Goal: Task Accomplishment & Management: Complete application form

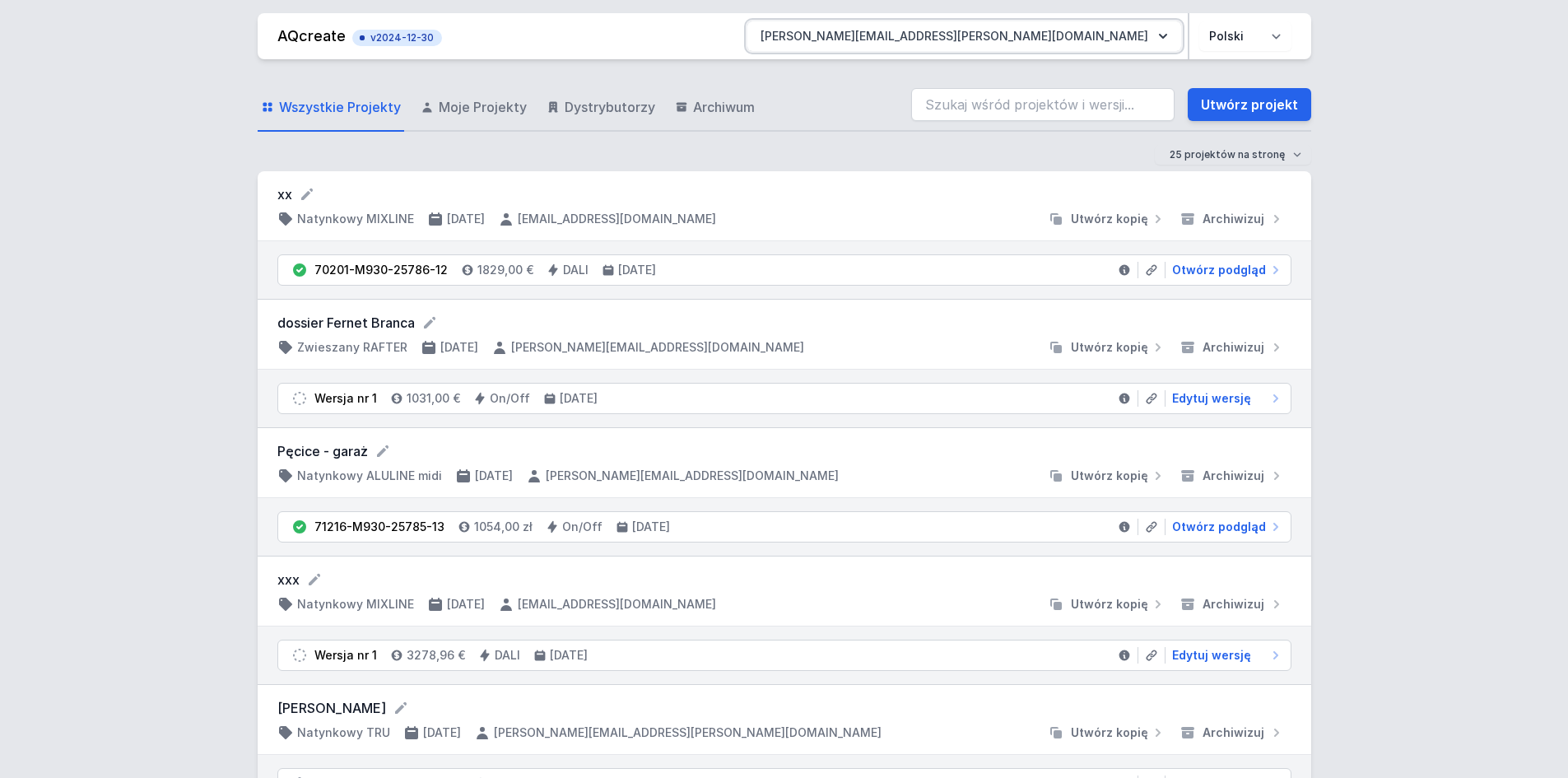
click at [1135, 33] on button "[PERSON_NAME][EMAIL_ADDRESS][PERSON_NAME][DOMAIN_NAME]" at bounding box center [964, 36] width 434 height 30
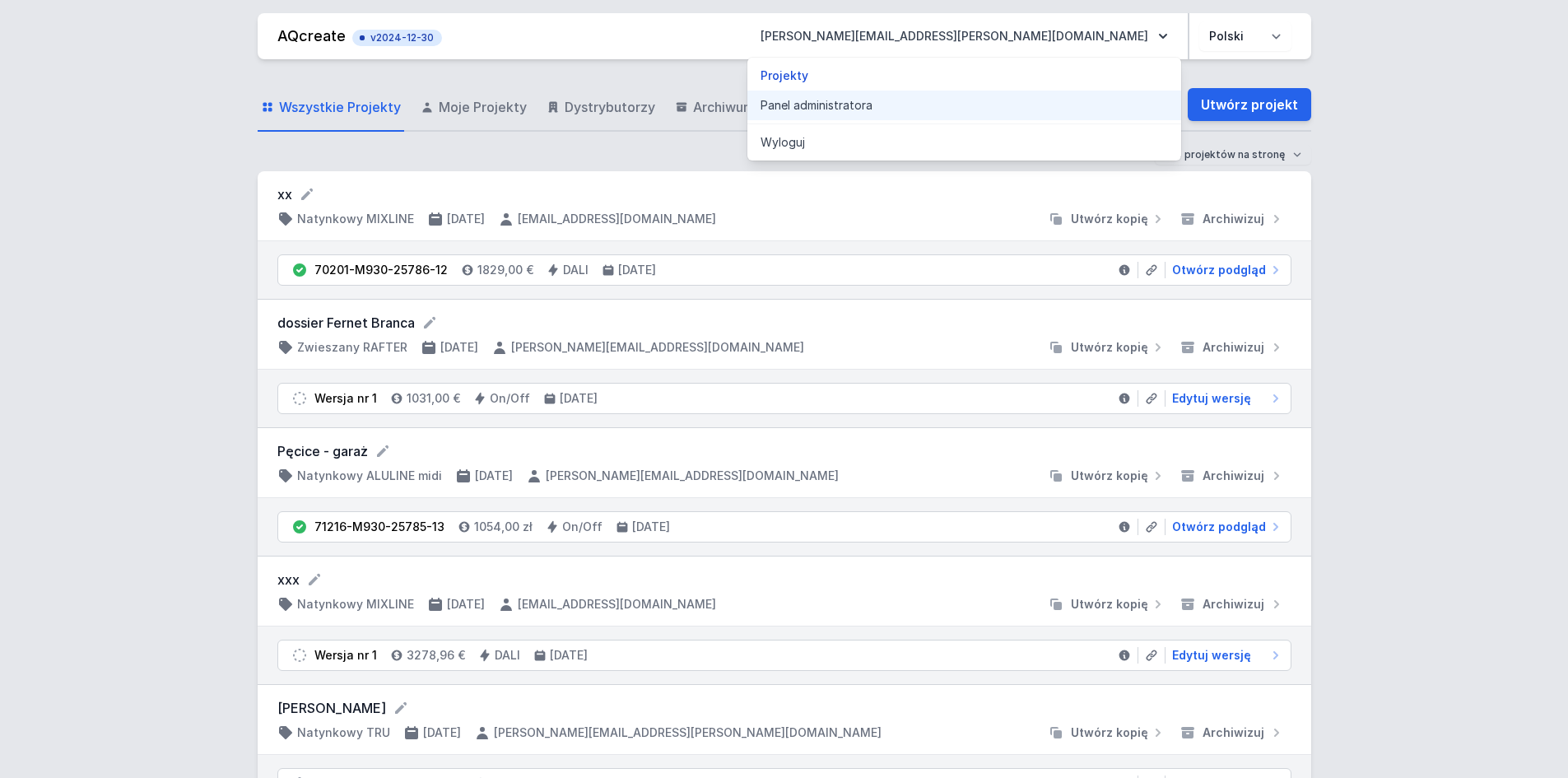
click at [1067, 112] on link "Panel administratora" at bounding box center [964, 106] width 434 height 30
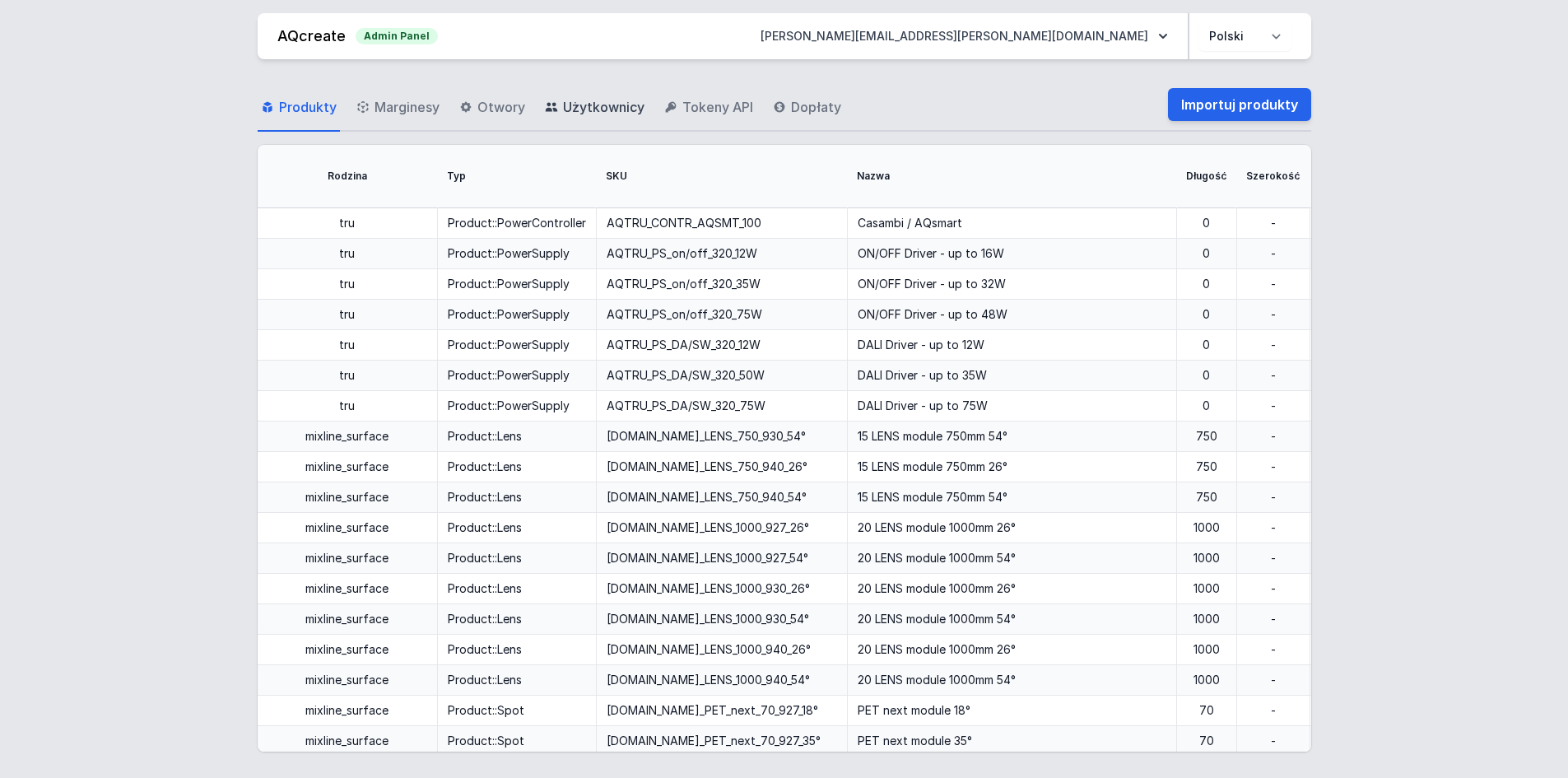
click at [636, 117] on link "Użytkownicy" at bounding box center [594, 108] width 107 height 48
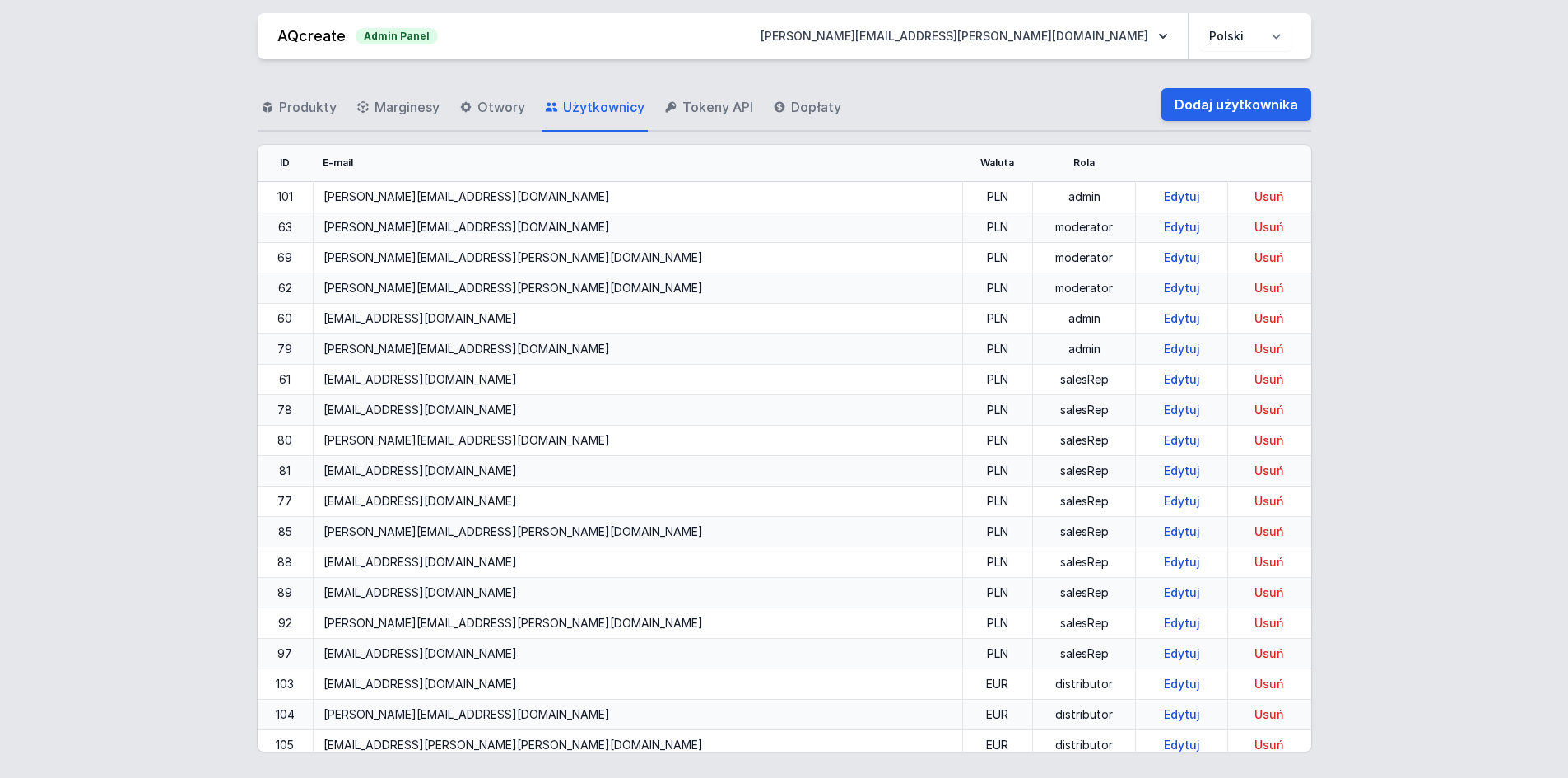
click at [1200, 124] on div "Produkty Marginesy Otwory Użytkownicy Tokeny API Dopłaty Dodaj użytkownika" at bounding box center [784, 105] width 1054 height 53
click at [1196, 102] on link "Dodaj użytkownika" at bounding box center [1236, 104] width 150 height 33
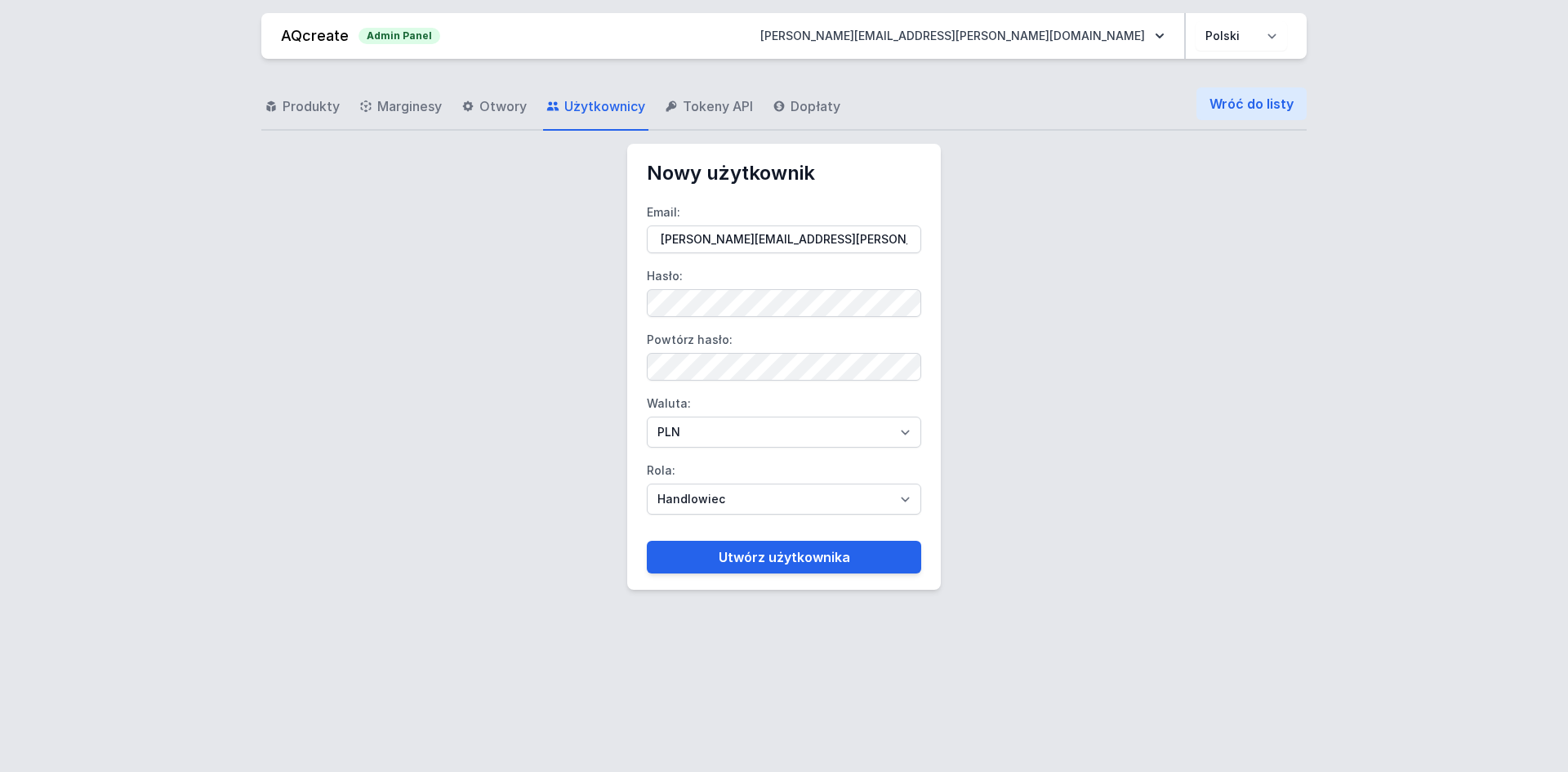
click at [752, 222] on label "Email: [PERSON_NAME][EMAIL_ADDRESS][PERSON_NAME][DOMAIN_NAME]" at bounding box center [784, 226] width 274 height 53
click at [752, 226] on input "[PERSON_NAME][EMAIL_ADDRESS][PERSON_NAME][DOMAIN_NAME]" at bounding box center [784, 240] width 274 height 28
click at [772, 235] on input "[PERSON_NAME][EMAIL_ADDRESS][PERSON_NAME][DOMAIN_NAME]" at bounding box center [784, 240] width 274 height 28
paste input "[PERSON_NAME][EMAIL_ADDRESS][DOMAIN_NAME]"
type input "[PERSON_NAME][EMAIL_ADDRESS][DOMAIN_NAME]"
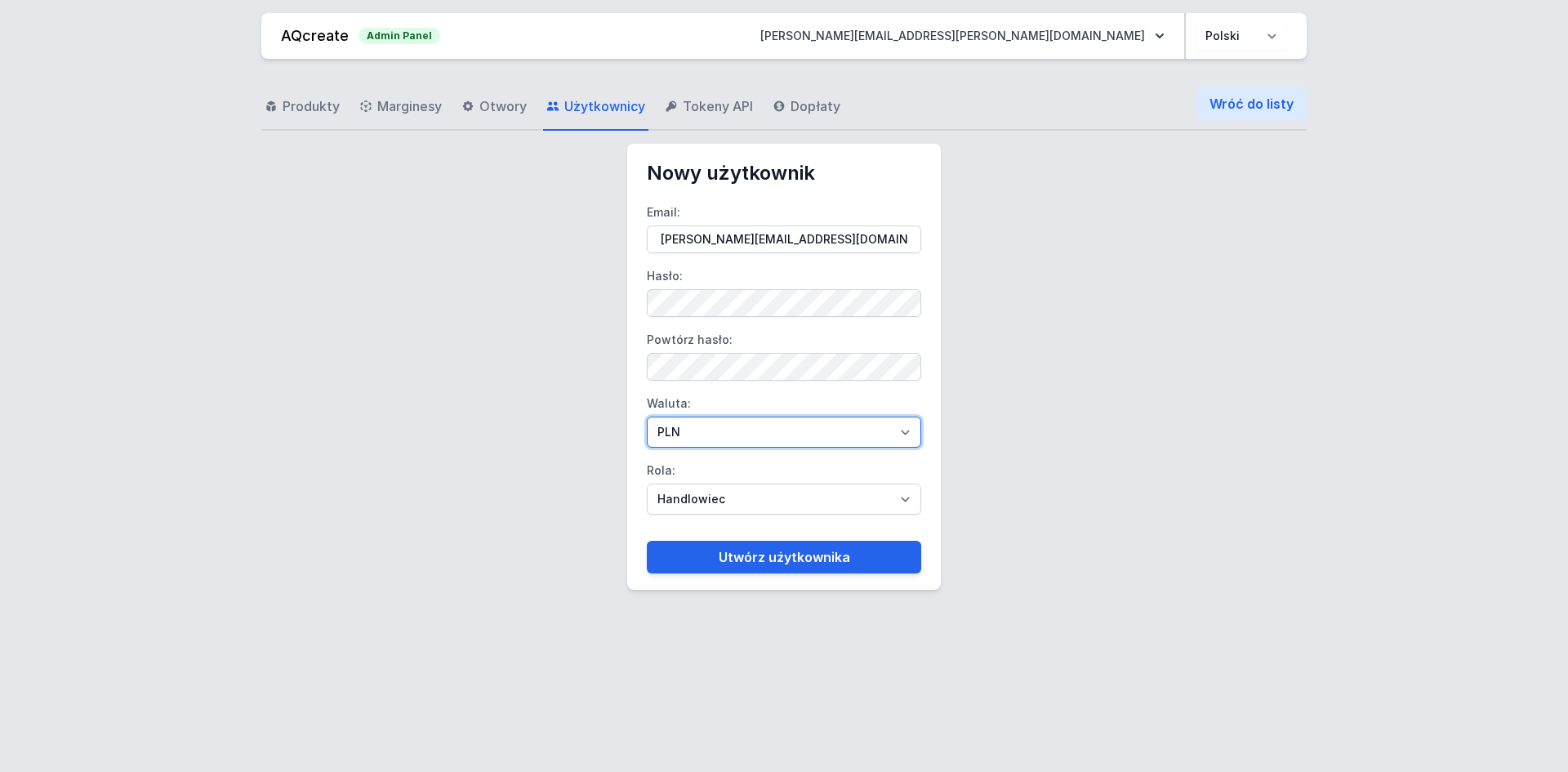
click at [677, 417] on select "PLN EUR" at bounding box center [784, 432] width 274 height 31
select select "2"
click at [647, 417] on select "PLN EUR" at bounding box center [784, 432] width 274 height 31
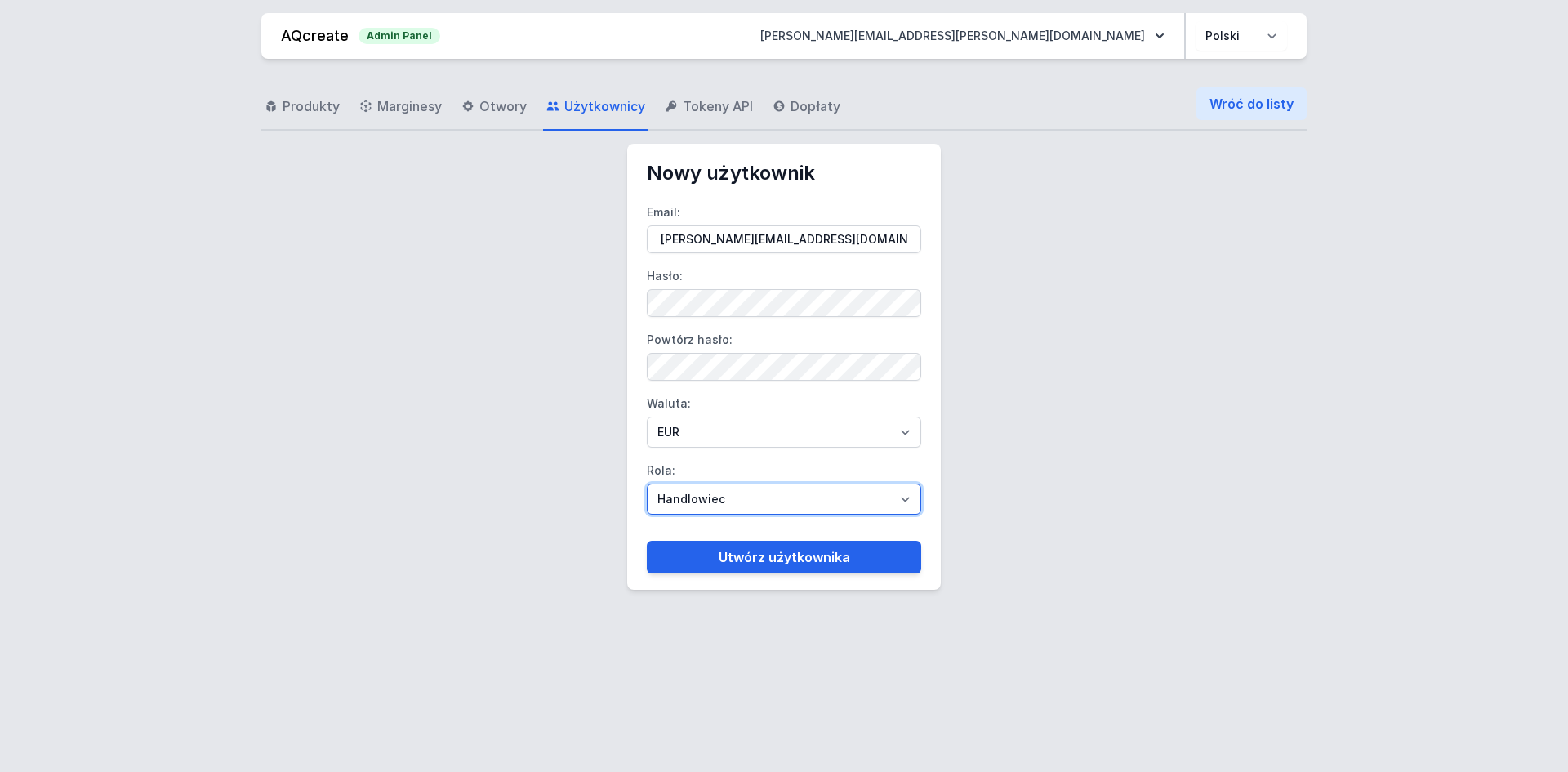
click at [708, 502] on select "Handlowiec Moderator Dystrybutor Administrator" at bounding box center [784, 499] width 274 height 31
select select "distributor"
click at [647, 484] on select "Handlowiec Moderator Dystrybutor Administrator" at bounding box center [784, 499] width 274 height 31
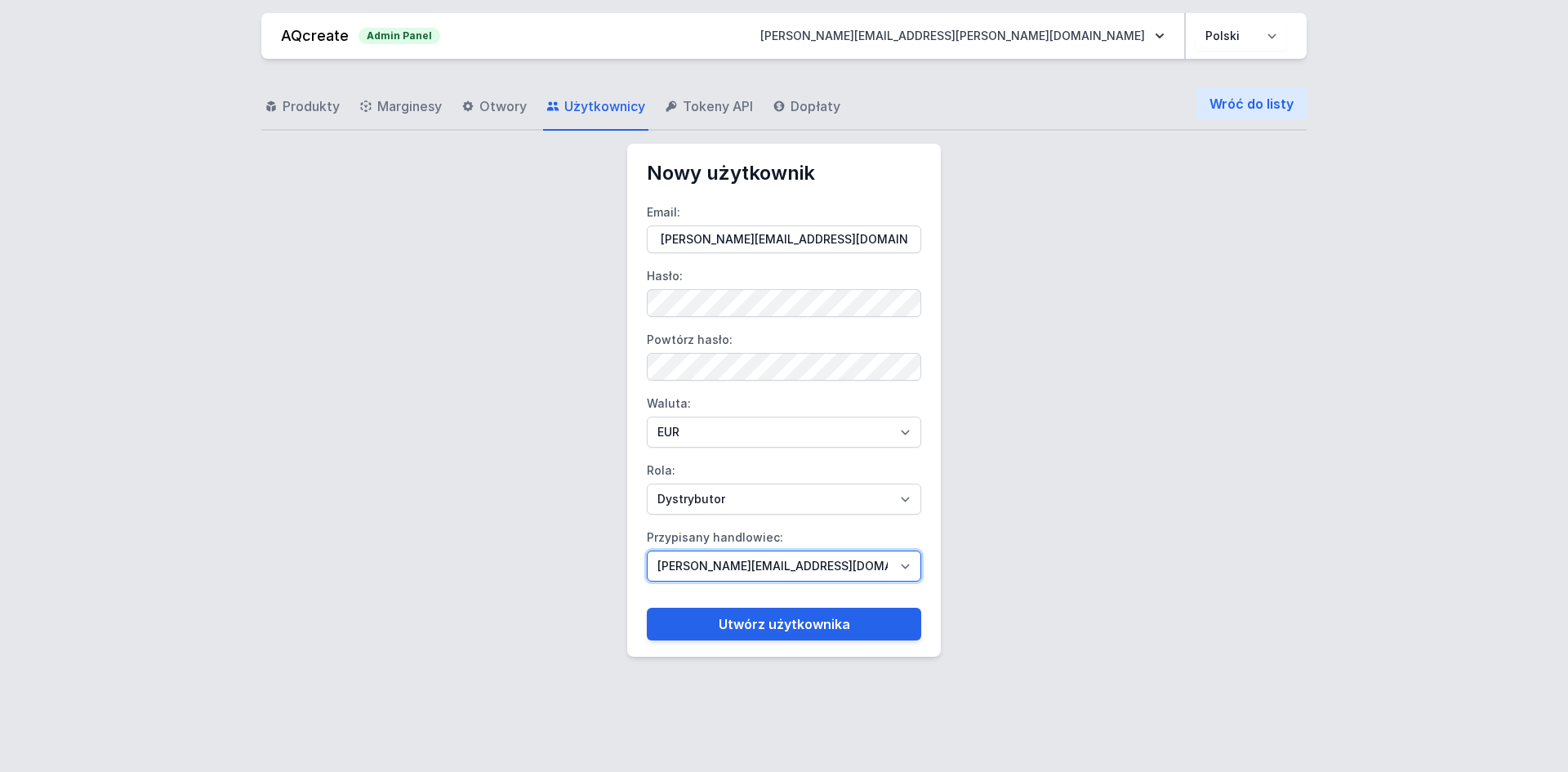
click at [736, 564] on select "[PERSON_NAME][EMAIL_ADDRESS][DOMAIN_NAME] [DOMAIN_NAME][EMAIL_ADDRESS][DOMAIN_N…" at bounding box center [784, 566] width 274 height 31
select select "109"
click at [647, 551] on select "[PERSON_NAME][EMAIL_ADDRESS][DOMAIN_NAME] [DOMAIN_NAME][EMAIL_ADDRESS][DOMAIN_N…" at bounding box center [784, 566] width 274 height 31
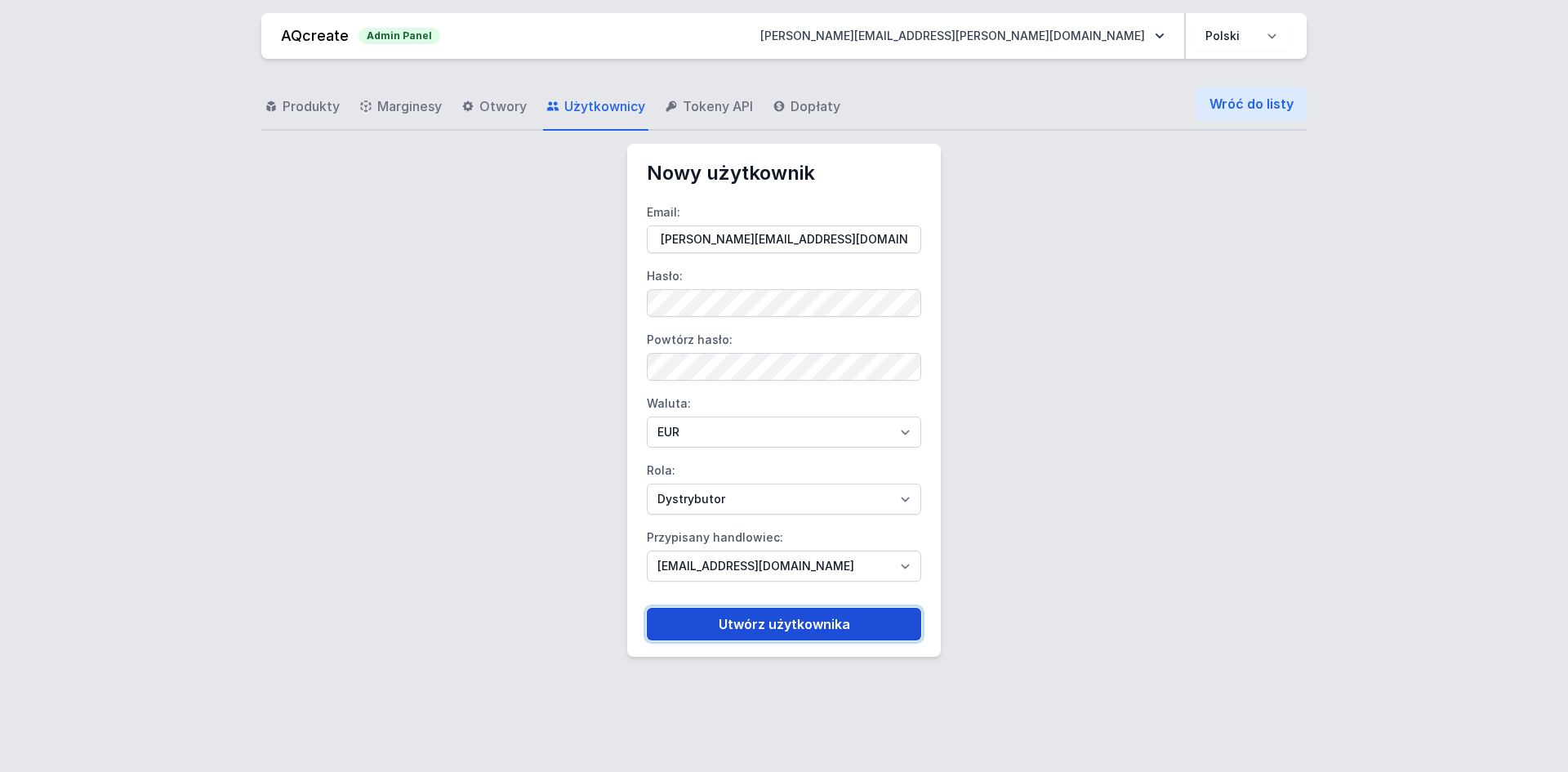
click at [789, 613] on button "Utwórz użytkownika" at bounding box center [784, 624] width 274 height 33
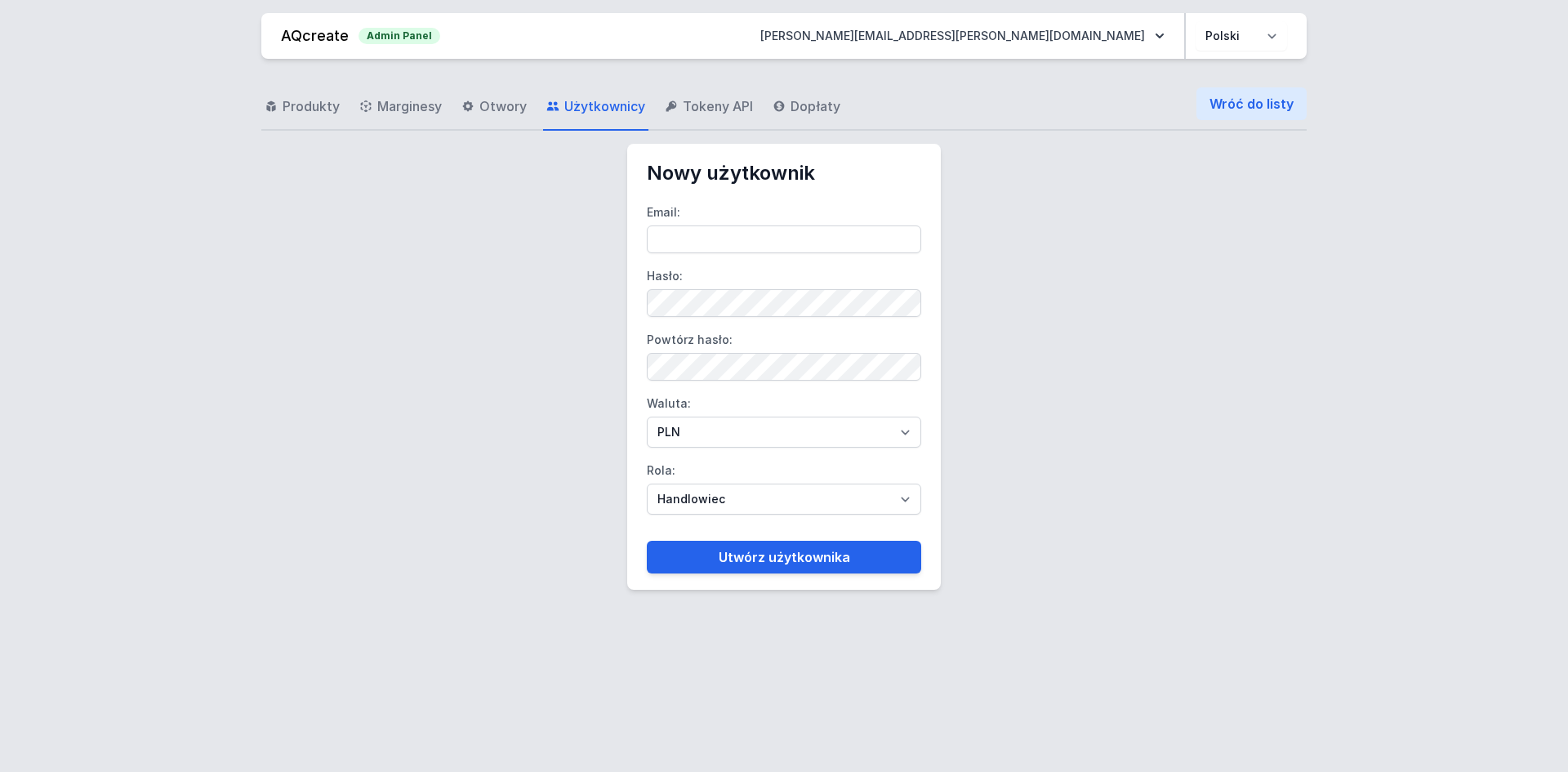
type input "[PERSON_NAME][EMAIL_ADDRESS][PERSON_NAME][DOMAIN_NAME]"
click at [1260, 108] on link "Wróć do listy" at bounding box center [1251, 103] width 110 height 33
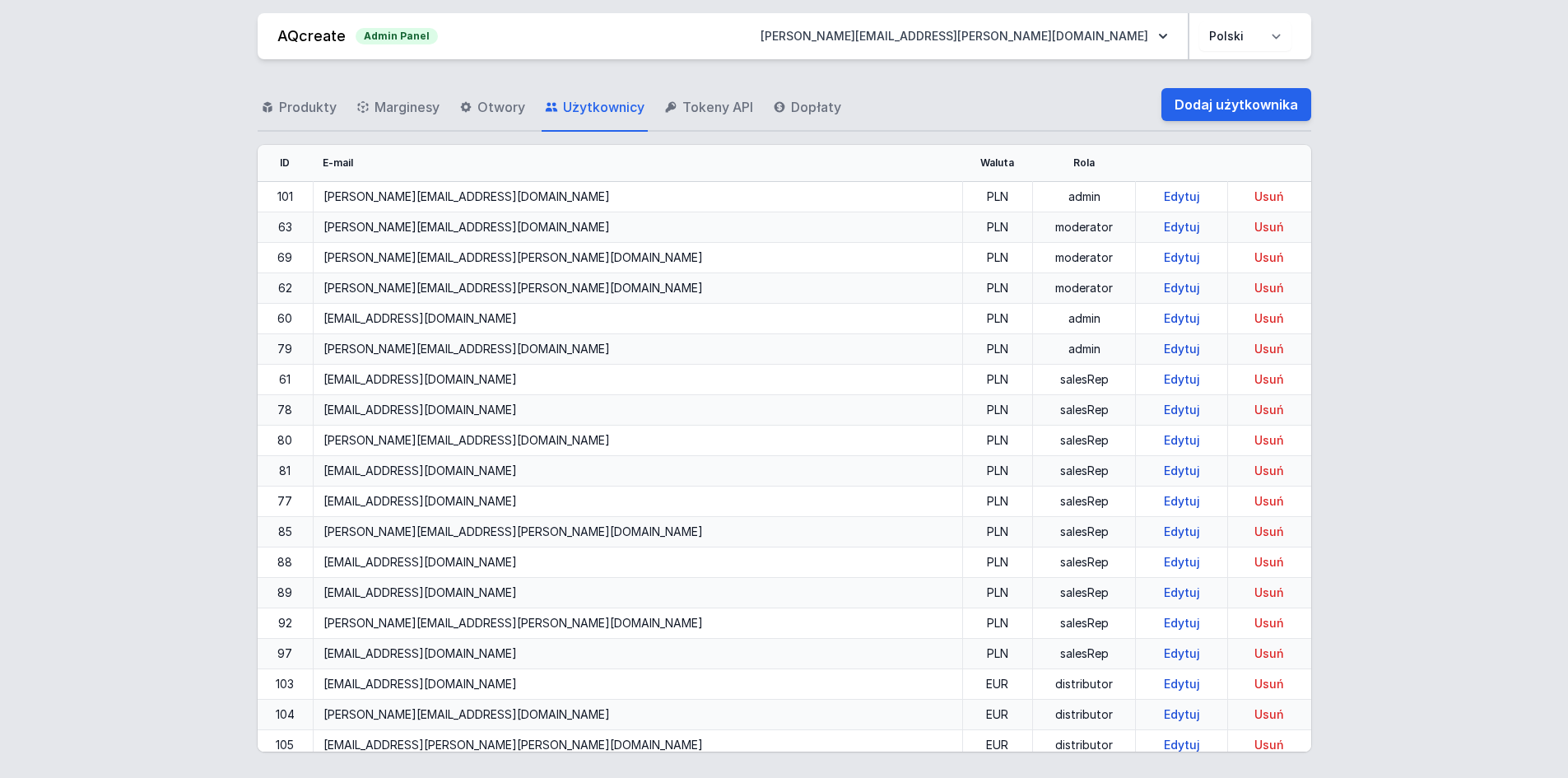
click at [1396, 390] on div "Produkty Marginesy Otwory Użytkownicy Tokeny API Dopłaty Dodaj użytkownika ID E…" at bounding box center [784, 415] width 1528 height 712
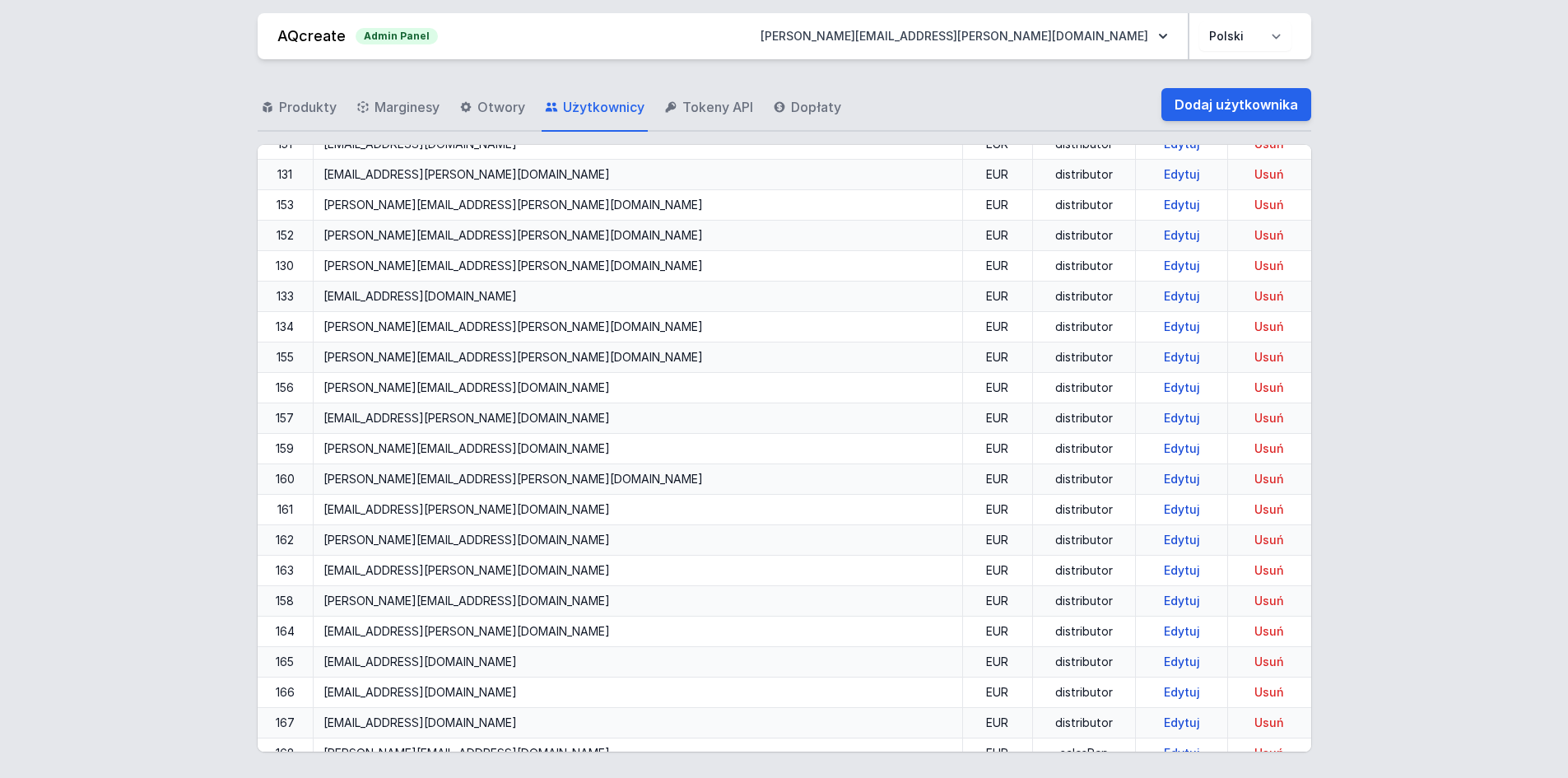
click at [1157, 451] on link "Edytuj" at bounding box center [1182, 449] width 50 height 14
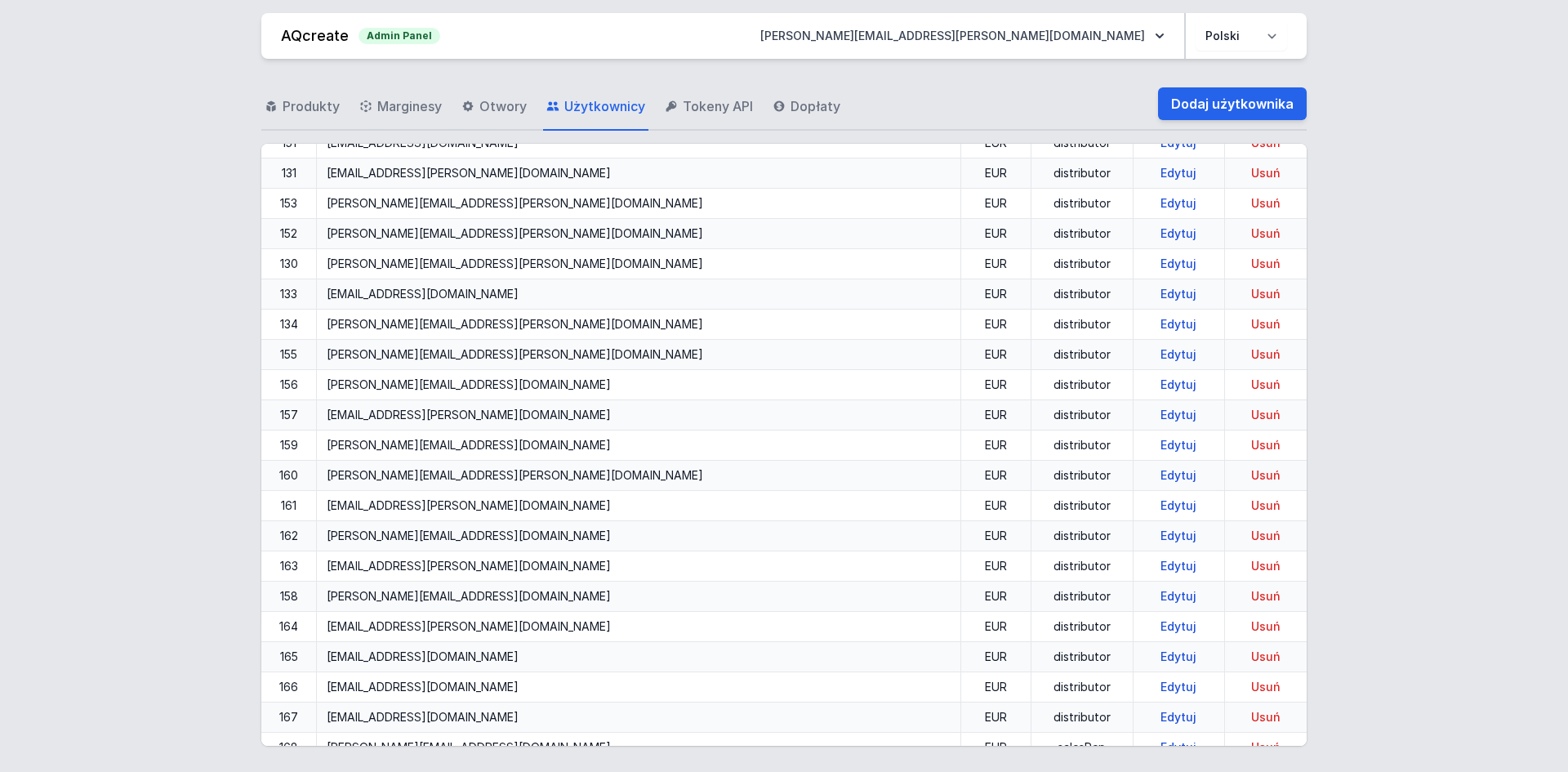
select select "distributor"
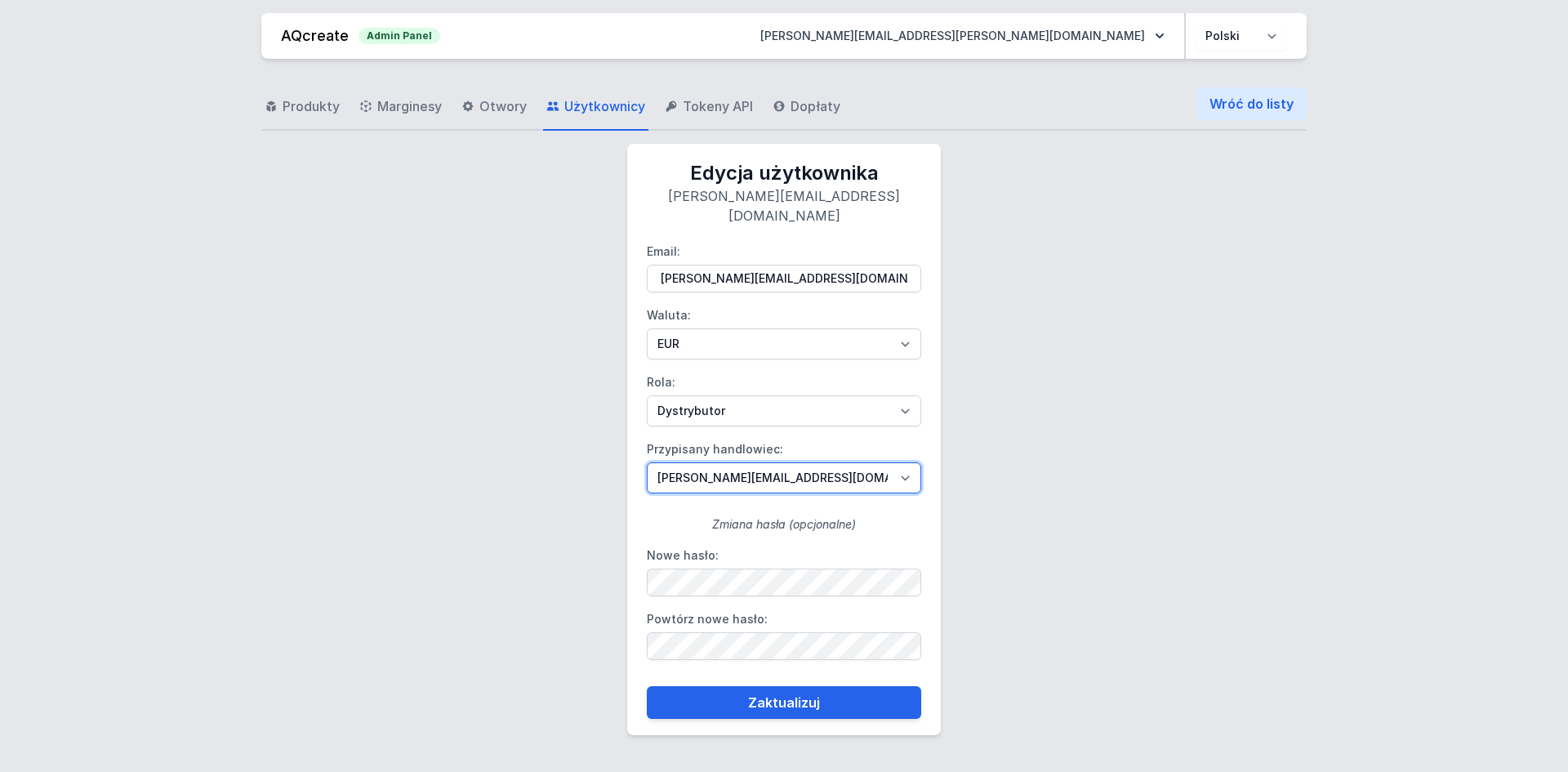
click at [764, 472] on select "[PERSON_NAME][EMAIL_ADDRESS][DOMAIN_NAME] [DOMAIN_NAME][EMAIL_ADDRESS][DOMAIN_N…" at bounding box center [784, 477] width 274 height 31
select select "109"
click at [647, 462] on select "[PERSON_NAME][EMAIL_ADDRESS][DOMAIN_NAME] [DOMAIN_NAME][EMAIL_ADDRESS][DOMAIN_N…" at bounding box center [784, 477] width 274 height 31
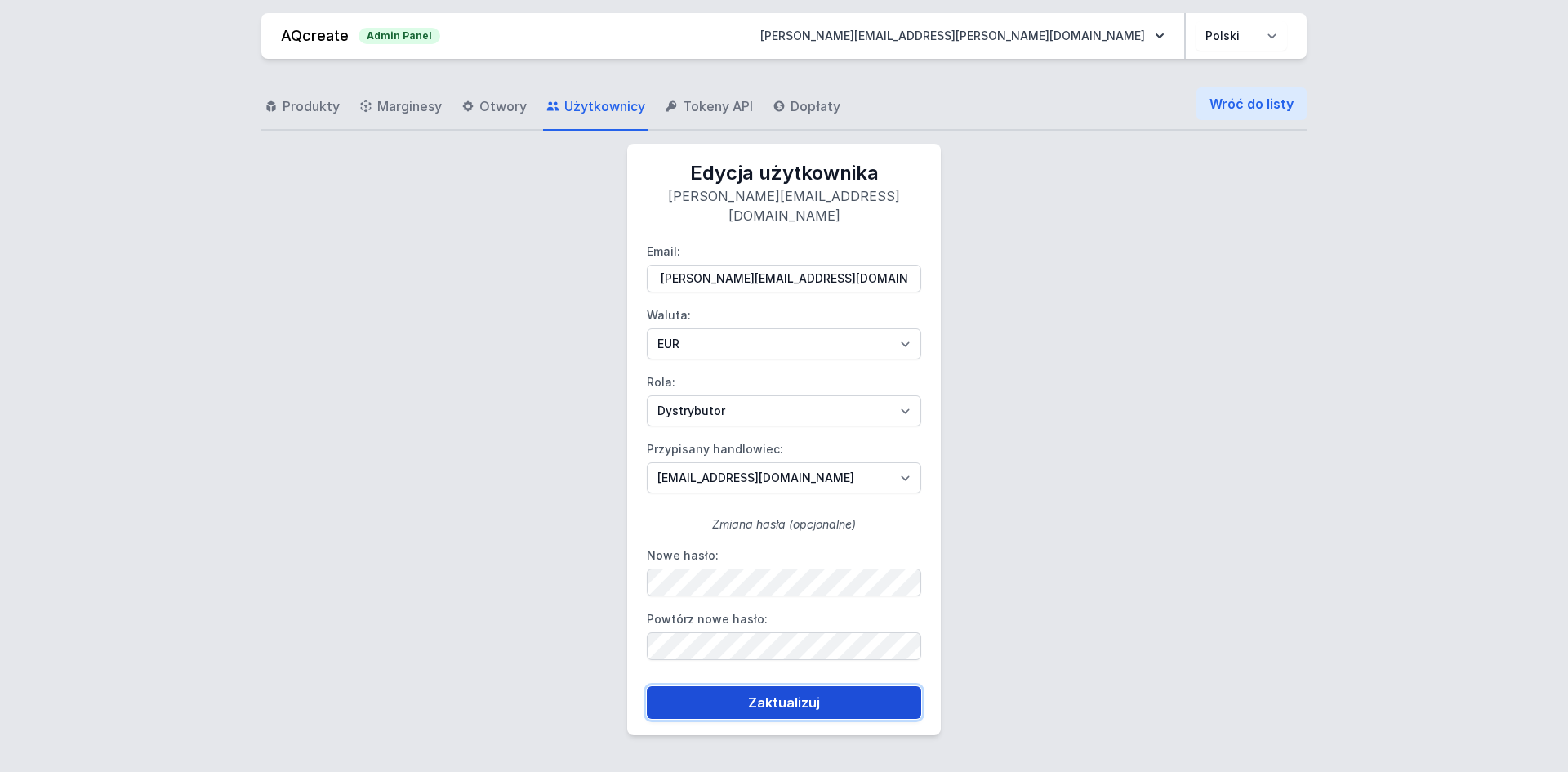
click at [771, 687] on button "Zaktualizuj" at bounding box center [784, 703] width 274 height 33
